Goal: Communication & Community: Answer question/provide support

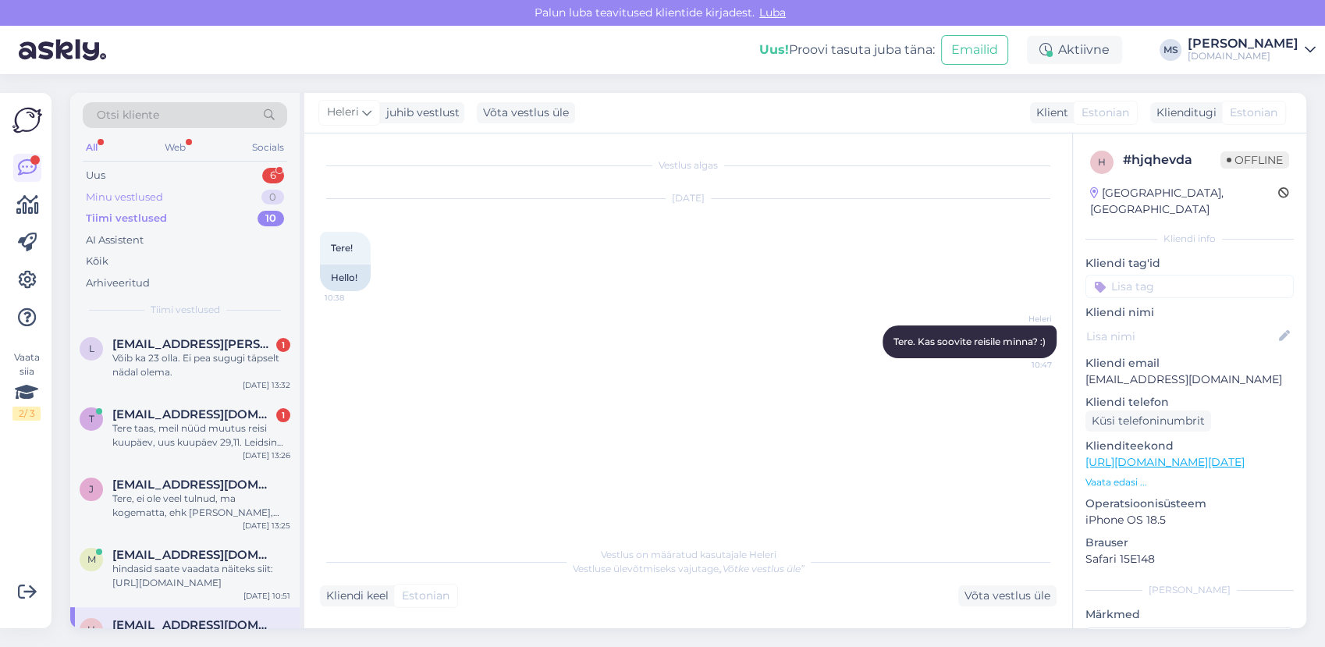
click at [181, 205] on div "Minu vestlused 0" at bounding box center [185, 197] width 204 height 22
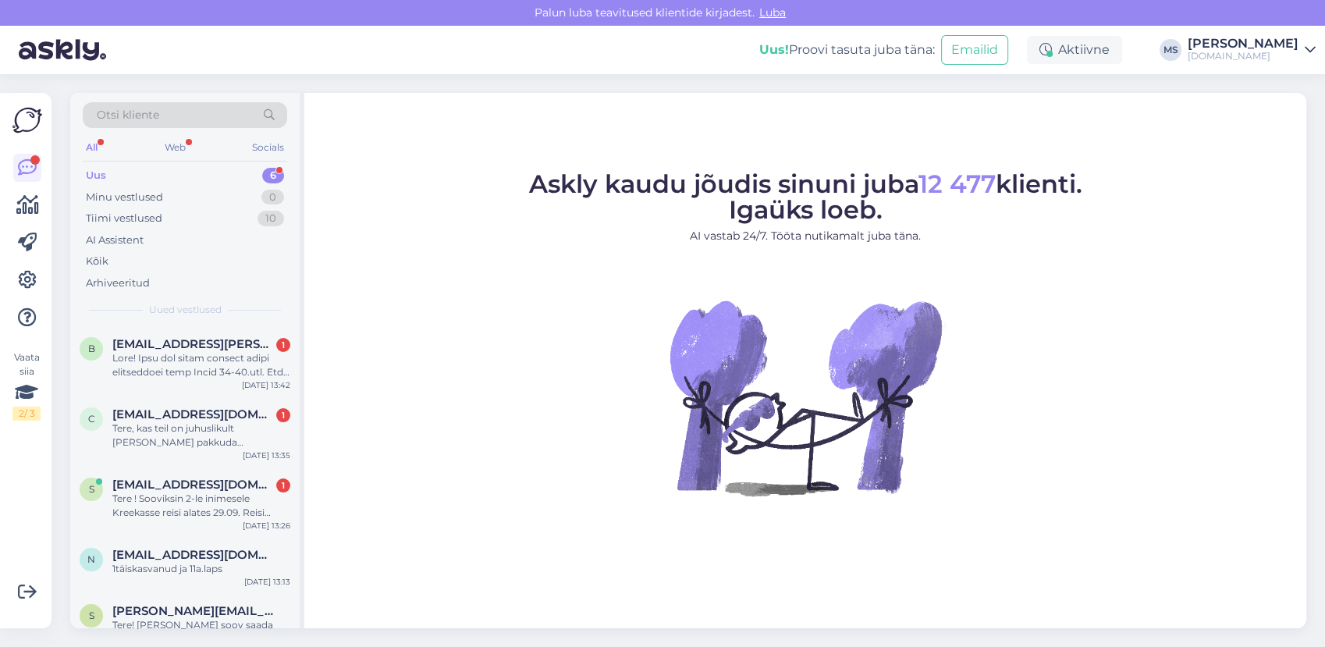
click at [186, 182] on div "Uus 6" at bounding box center [185, 176] width 204 height 22
click at [164, 165] on div "Uus 6" at bounding box center [185, 176] width 204 height 22
click at [151, 190] on div "Minu vestlused" at bounding box center [124, 198] width 77 height 16
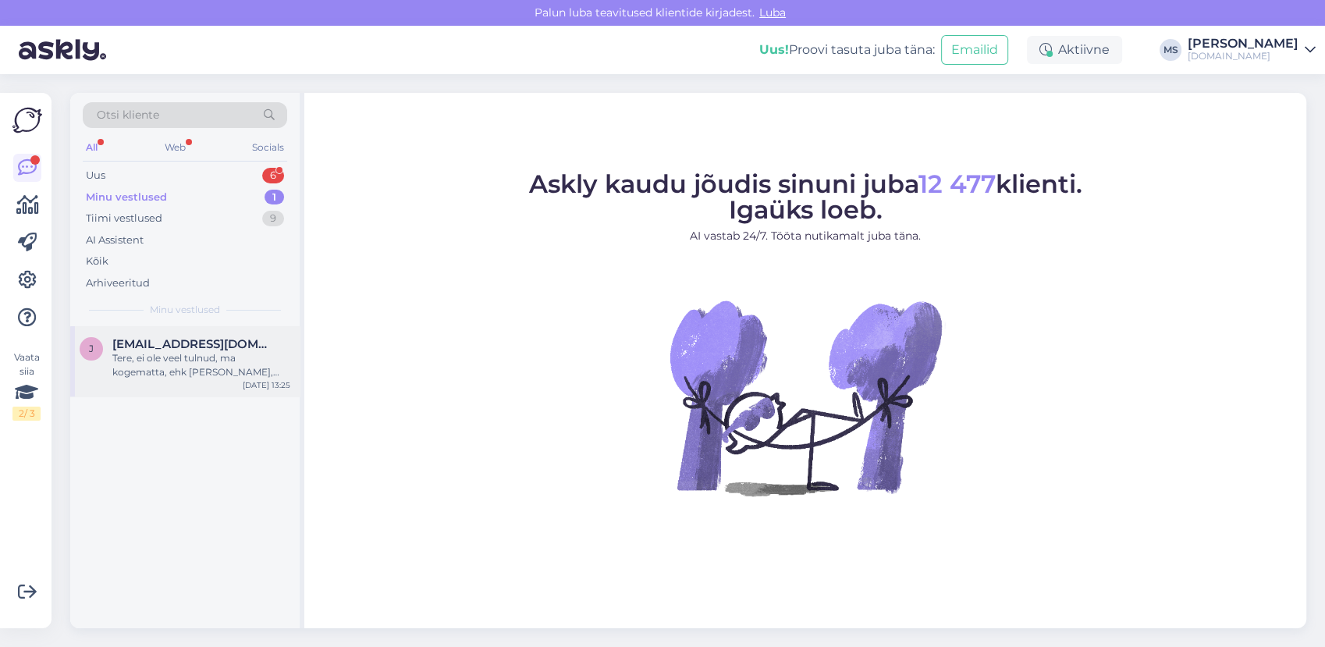
click at [180, 377] on div "Tere, ei ole veel tulnud, ma kogematta, ehk [PERSON_NAME], ōige oleks: [EMAIL_A…" at bounding box center [201, 365] width 178 height 28
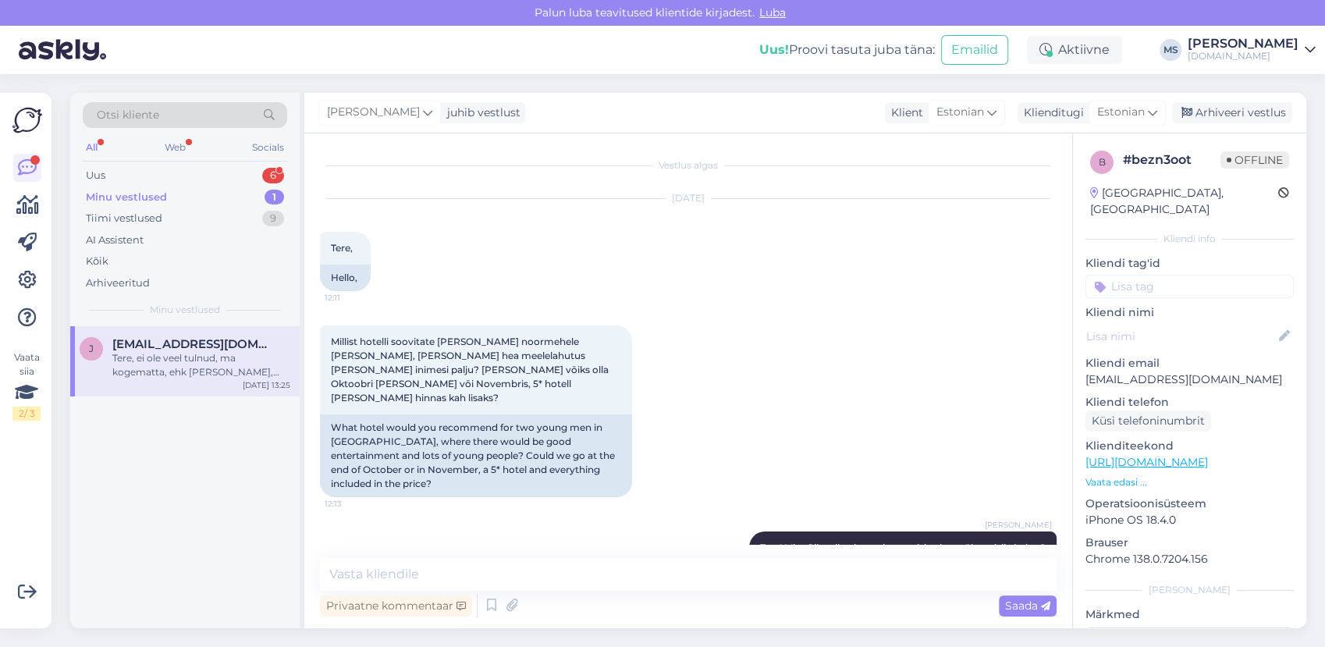
scroll to position [446, 0]
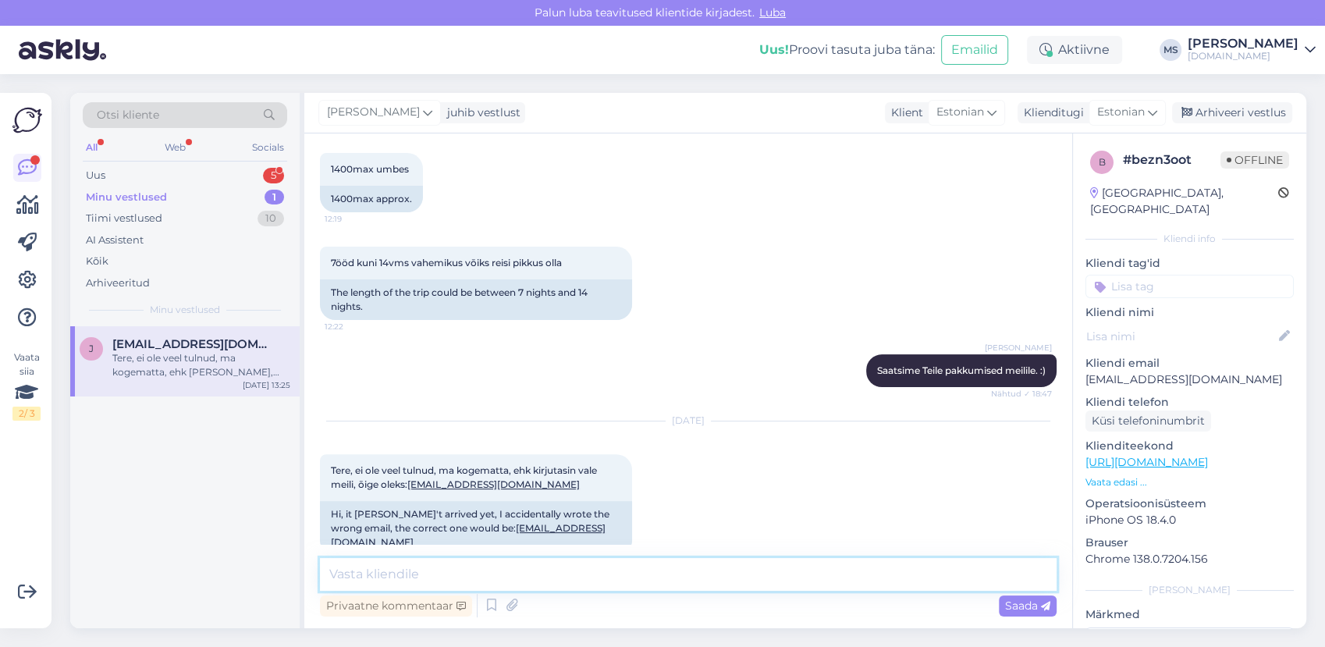
click at [468, 559] on textarea at bounding box center [688, 574] width 737 height 33
click at [448, 571] on textarea at bounding box center [688, 574] width 737 height 33
type textarea "Saatsin uuesti aadressille [EMAIL_ADDRESS][DOMAIN_NAME]."
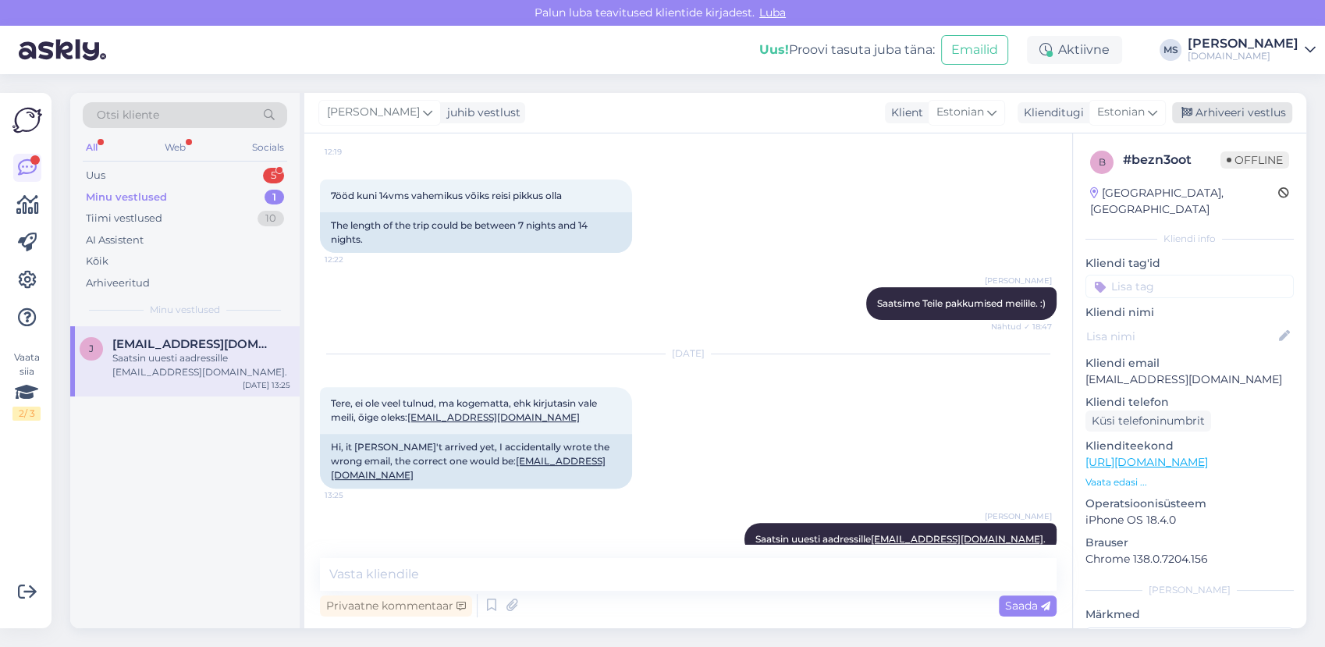
click at [1241, 112] on div "Arhiveeri vestlus" at bounding box center [1232, 112] width 120 height 21
